Goal: Browse casually

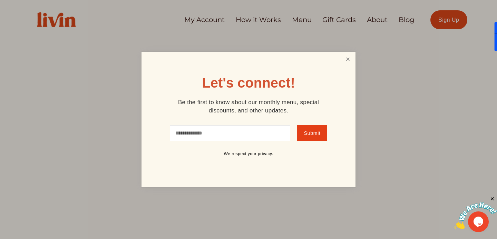
click at [343, 63] on link "Close" at bounding box center [347, 59] width 13 height 13
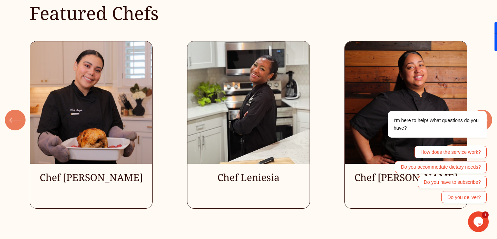
scroll to position [1852, 0]
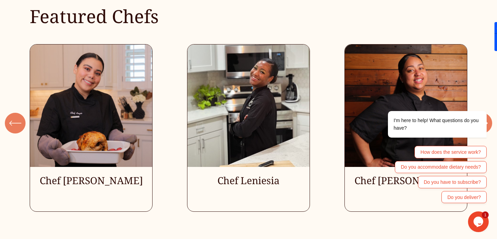
click at [6, 123] on div "\a \a Previous\a \a \a" at bounding box center [15, 123] width 21 height 21
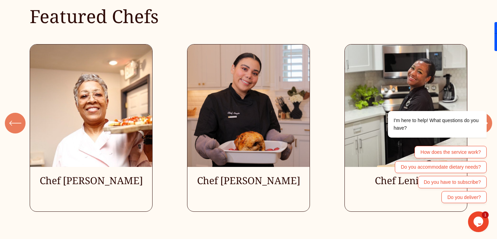
click at [7, 123] on div "\a \a Previous\a \a \a" at bounding box center [15, 123] width 21 height 21
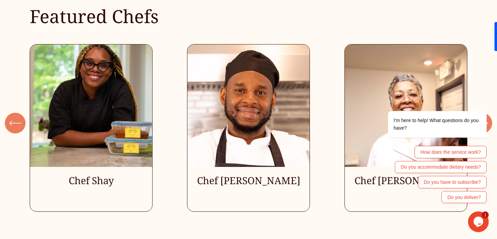
click at [8, 123] on div "\a \a Previous\a \a \a" at bounding box center [15, 123] width 21 height 21
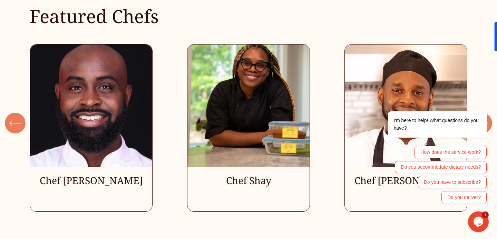
click at [8, 123] on div "\a \a Previous\a \a \a" at bounding box center [15, 123] width 21 height 21
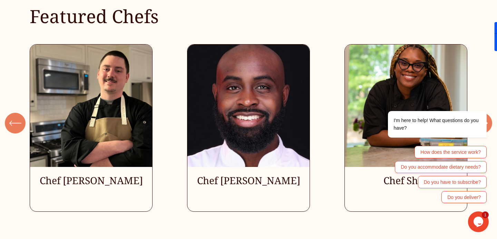
click at [8, 123] on div "\a \a Previous\a \a \a" at bounding box center [15, 123] width 21 height 21
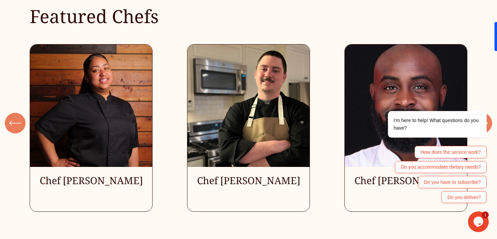
click at [8, 123] on div "\a \a Previous\a \a \a" at bounding box center [15, 123] width 21 height 21
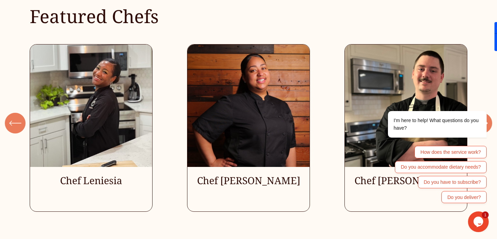
click at [489, 126] on div "I'm here to help! What questions do you have? How does the service work? Do you…" at bounding box center [428, 134] width 124 height 143
click at [485, 105] on div at bounding box center [428, 101] width 117 height 9
click at [484, 100] on icon "Chat attention grabber" at bounding box center [482, 101] width 6 height 6
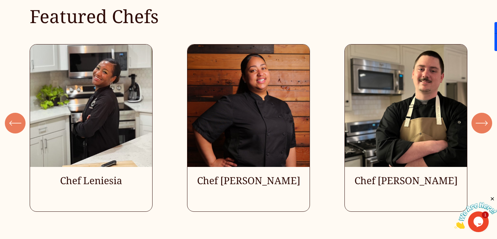
click at [483, 120] on icon "\a \a \a Next\a \a" at bounding box center [481, 123] width 12 height 12
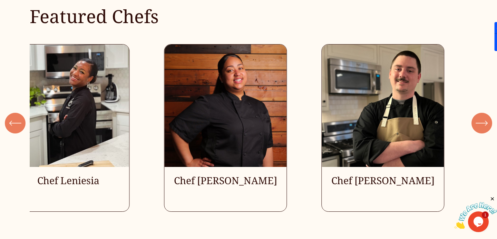
click at [483, 120] on icon "\a \a \a Next\a \a" at bounding box center [481, 123] width 12 height 12
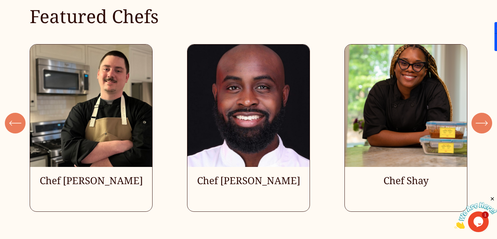
click at [484, 124] on icon "\a \a \a Next\a \a" at bounding box center [481, 123] width 12 height 12
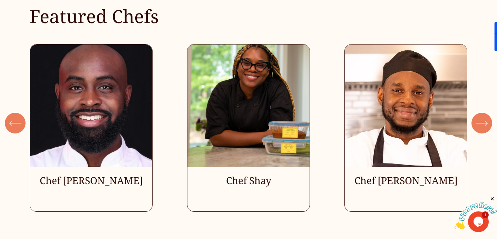
click at [484, 124] on icon "\a \a \a Next\a \a" at bounding box center [481, 123] width 12 height 12
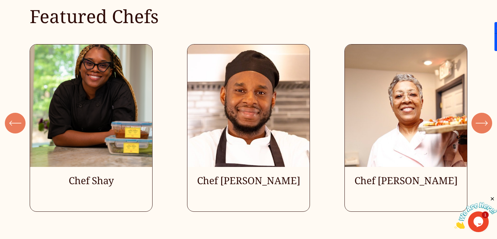
click at [17, 122] on icon "\a \a Previous\a \a \a" at bounding box center [15, 123] width 12 height 12
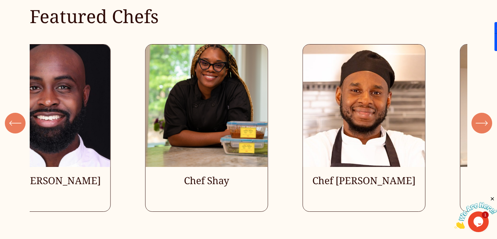
click at [17, 122] on icon "\a \a Previous\a \a \a" at bounding box center [15, 123] width 12 height 12
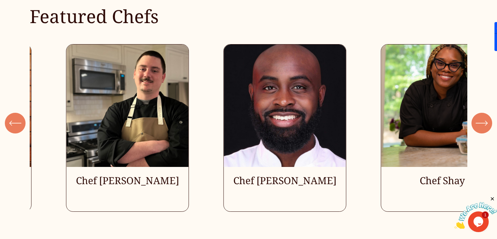
click at [17, 122] on icon "\a \a Previous\a \a \a" at bounding box center [15, 123] width 12 height 12
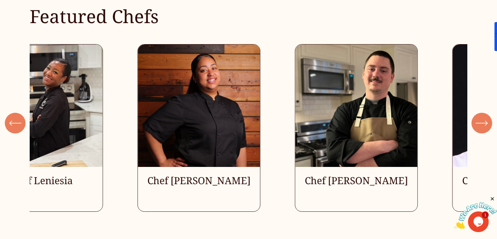
click at [17, 122] on icon "\a \a Previous\a \a \a" at bounding box center [15, 123] width 12 height 12
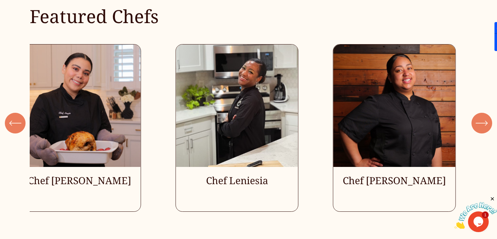
click at [17, 122] on icon "\a \a Previous\a \a \a" at bounding box center [15, 123] width 12 height 12
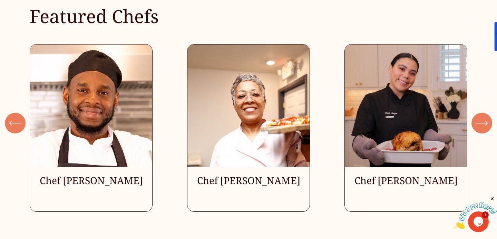
click at [17, 122] on icon "\a \a Previous\a \a \a" at bounding box center [15, 123] width 12 height 12
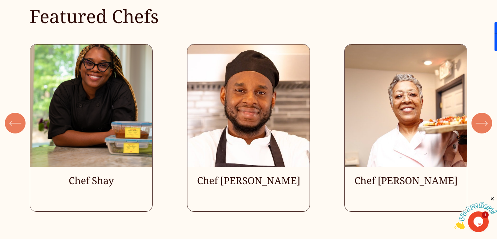
click at [17, 122] on icon "\a \a Previous\a \a \a" at bounding box center [15, 123] width 12 height 12
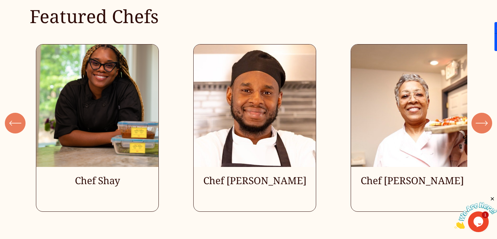
click at [17, 122] on icon "\a \a Previous\a \a \a" at bounding box center [15, 123] width 12 height 12
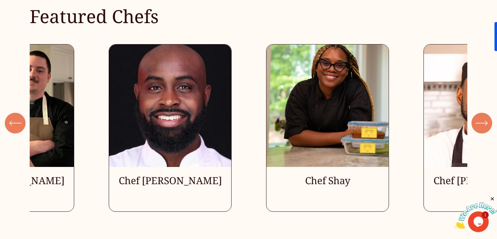
click at [17, 122] on icon "\a \a Previous\a \a \a" at bounding box center [15, 123] width 12 height 12
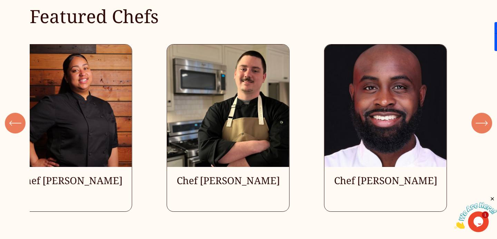
click at [17, 122] on icon "\a \a Previous\a \a \a" at bounding box center [15, 123] width 12 height 12
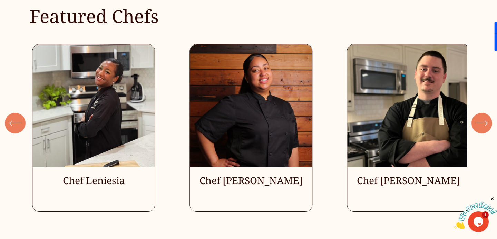
click at [17, 122] on icon "\a \a Previous\a \a \a" at bounding box center [15, 123] width 12 height 12
